Goal: Task Accomplishment & Management: Manage account settings

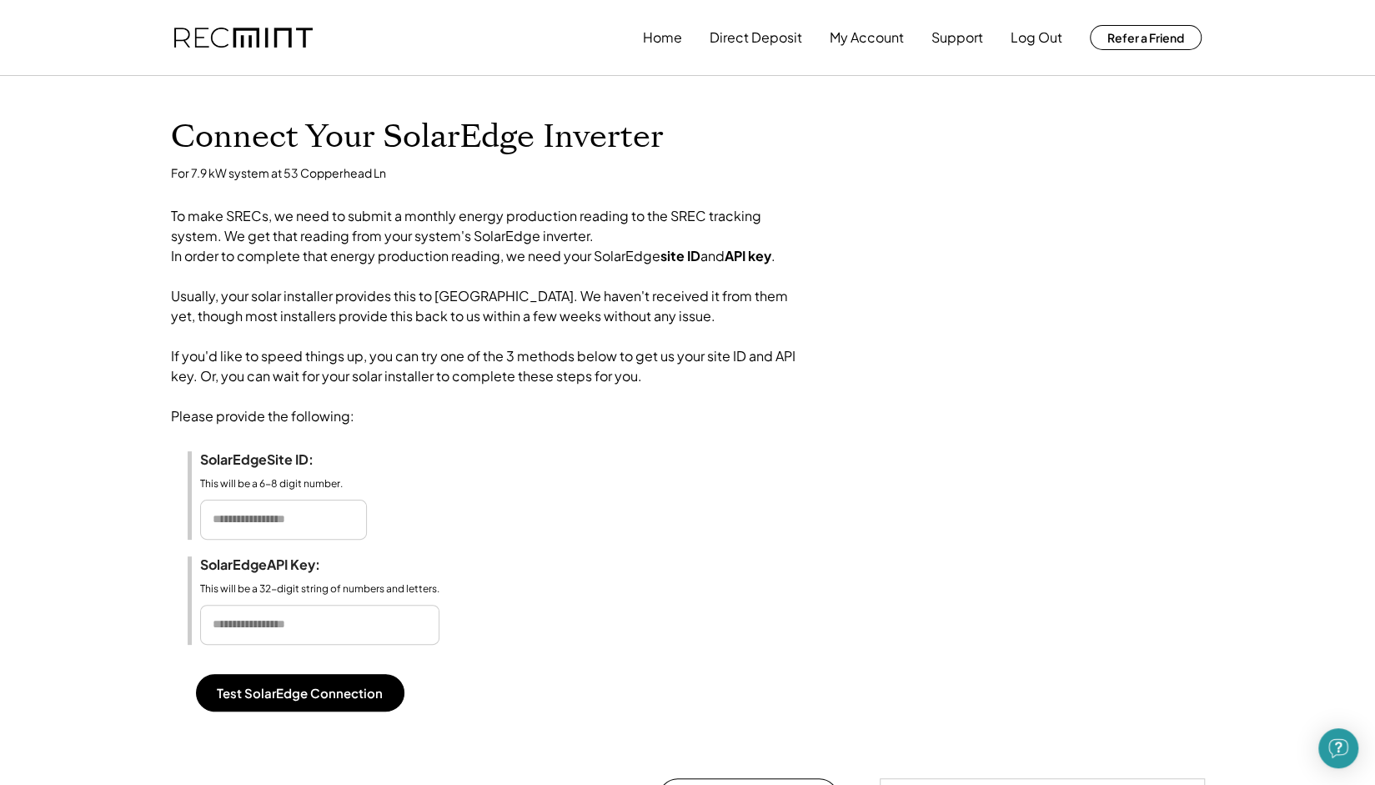
click at [971, 702] on div "Test SolarEdge Connection" at bounding box center [696, 693] width 1017 height 38
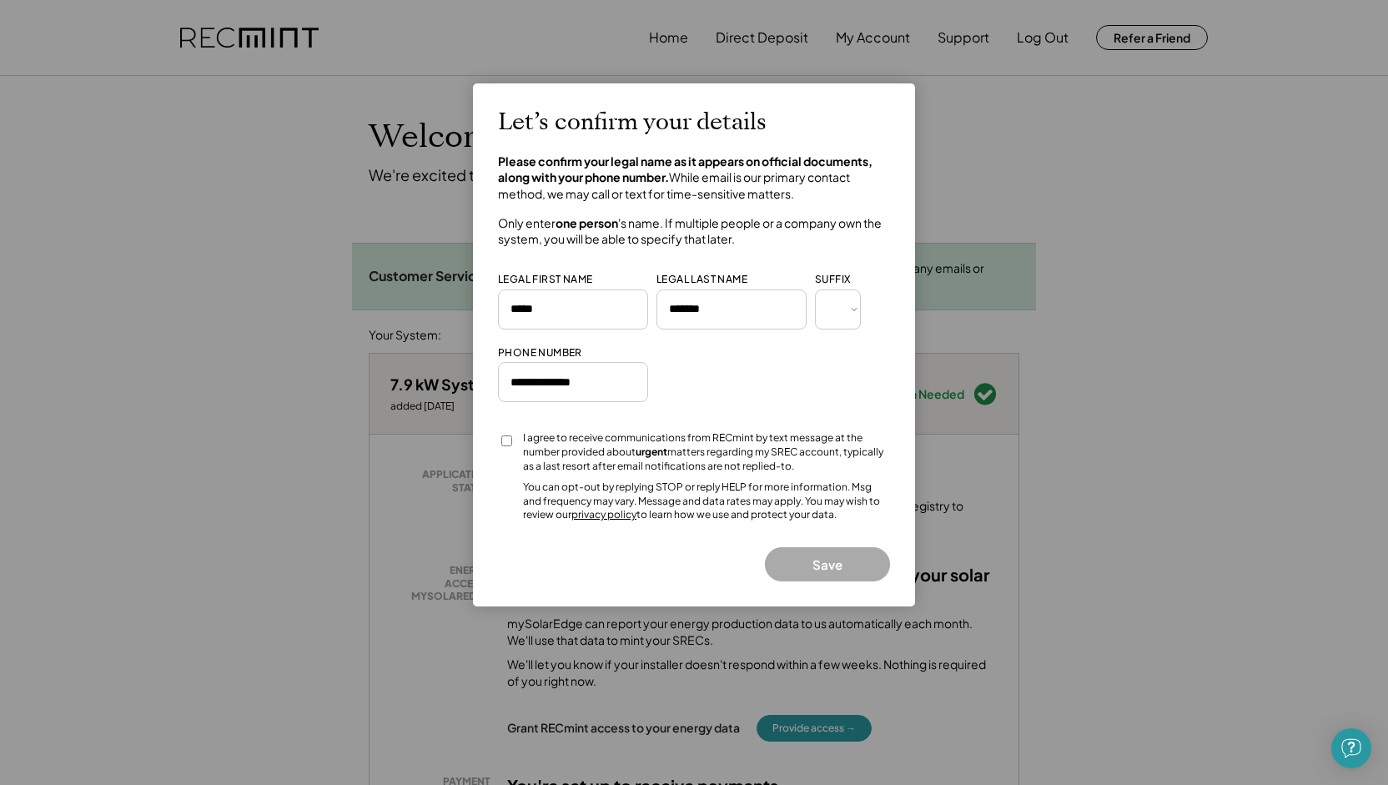
click at [544, 309] on input "input" at bounding box center [573, 309] width 150 height 40
type input "****"
click at [840, 566] on button "Save" at bounding box center [827, 564] width 125 height 34
